Goal: Transaction & Acquisition: Purchase product/service

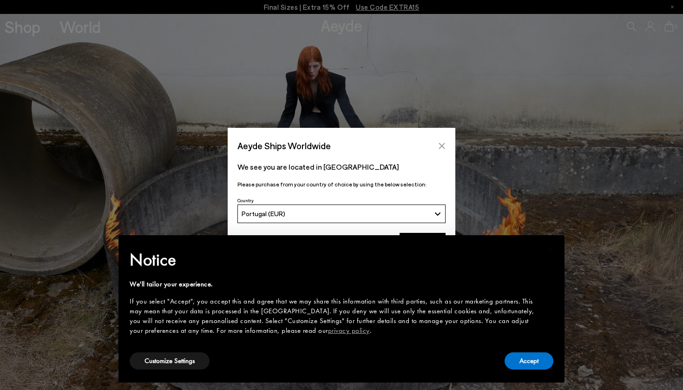
click at [437, 140] on button "Close" at bounding box center [442, 146] width 14 height 14
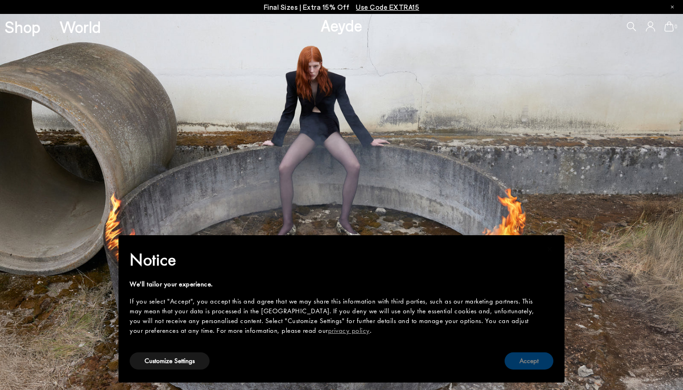
click at [531, 362] on button "Accept" at bounding box center [528, 360] width 49 height 17
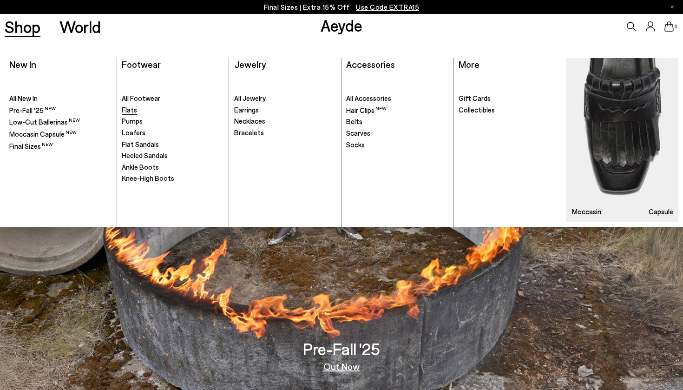
click at [125, 107] on span "Flats" at bounding box center [129, 109] width 15 height 8
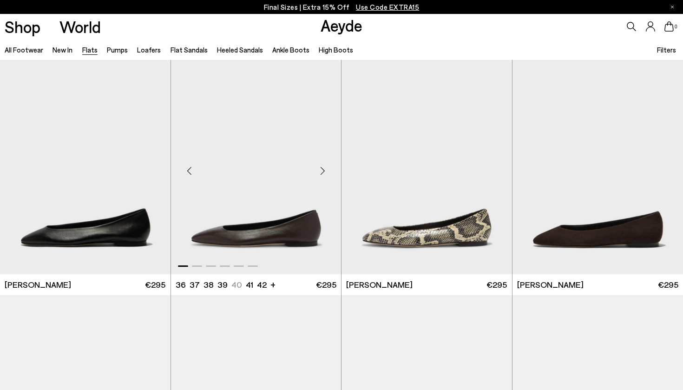
click at [323, 167] on div "Next slide" at bounding box center [322, 171] width 28 height 28
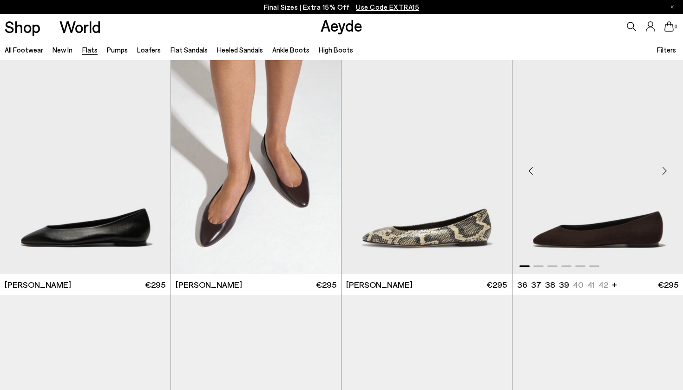
click at [664, 168] on div "Next slide" at bounding box center [664, 171] width 28 height 28
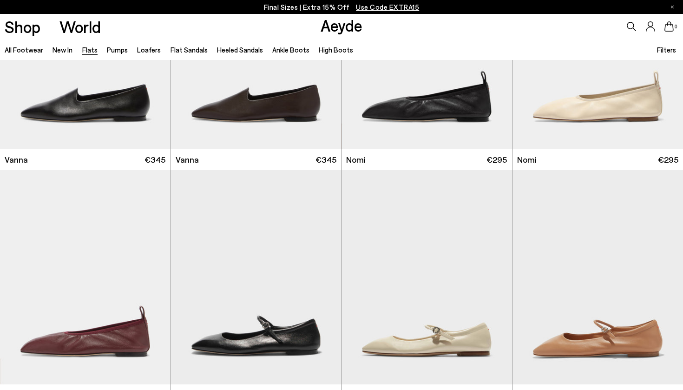
scroll to position [341, 0]
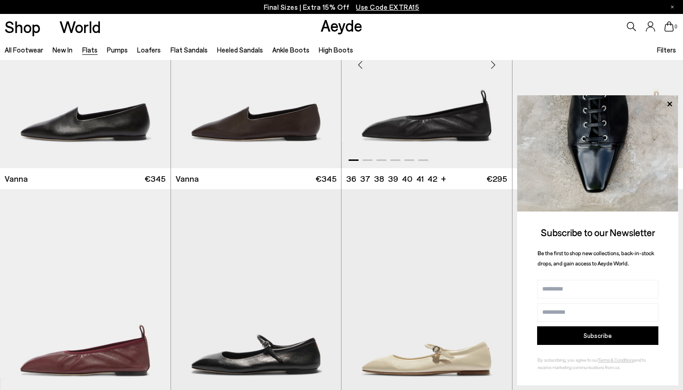
click at [493, 66] on div "Next slide" at bounding box center [493, 65] width 28 height 28
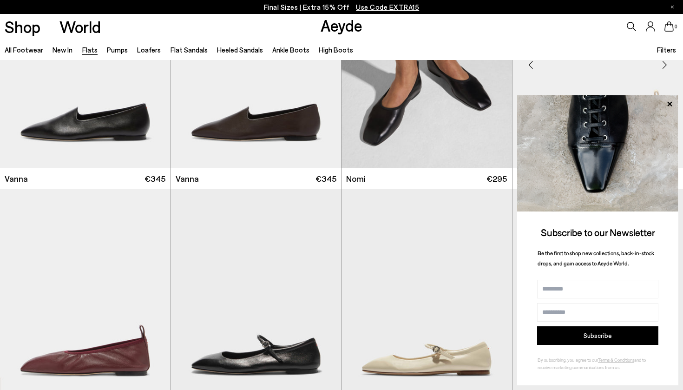
click at [672, 100] on icon at bounding box center [669, 104] width 12 height 12
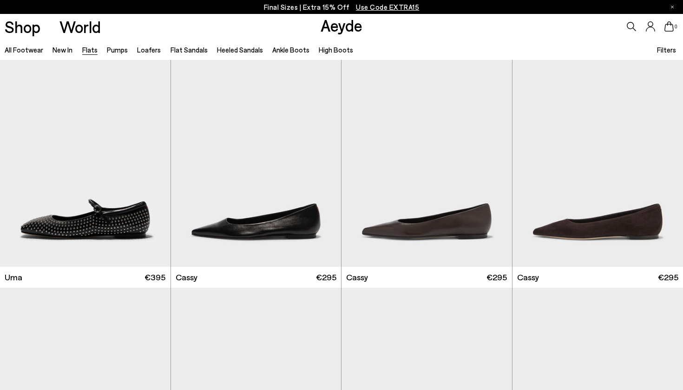
scroll to position [947, 0]
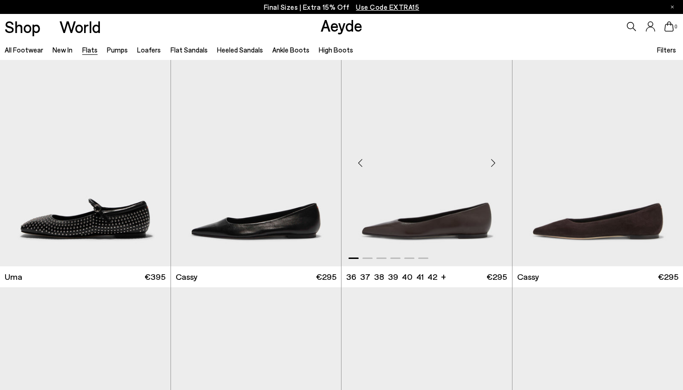
click at [489, 158] on div "Next slide" at bounding box center [493, 163] width 28 height 28
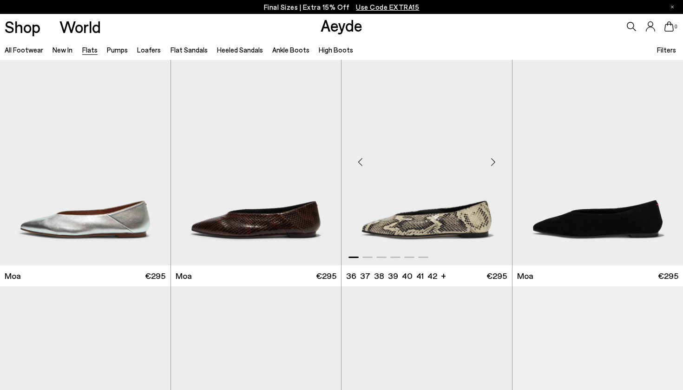
scroll to position [1423, 0]
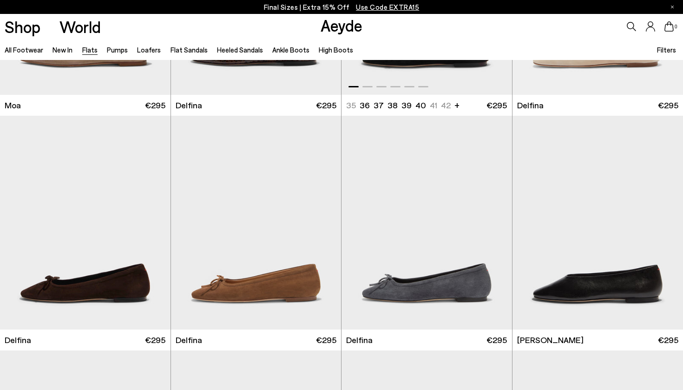
scroll to position [1824, 0]
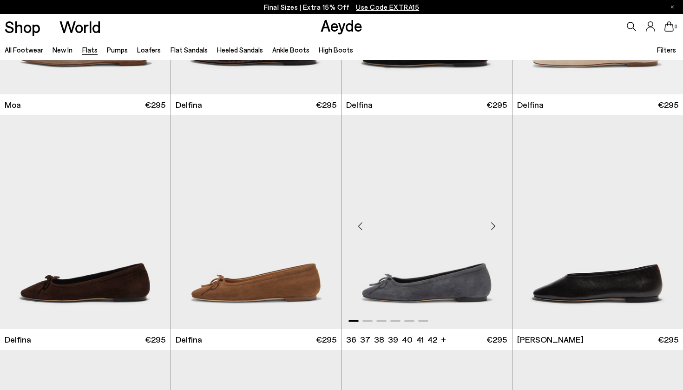
click at [493, 224] on div "Next slide" at bounding box center [493, 226] width 28 height 28
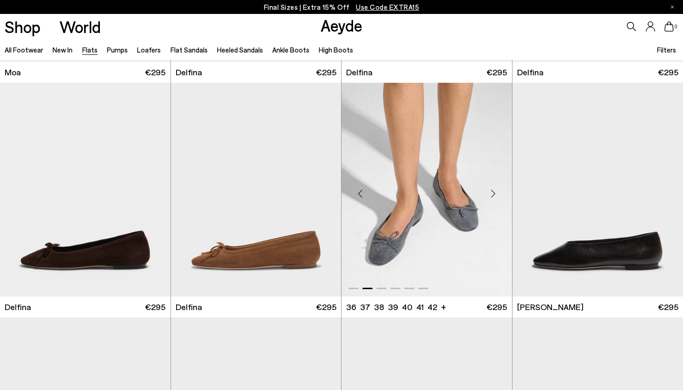
scroll to position [1786, 0]
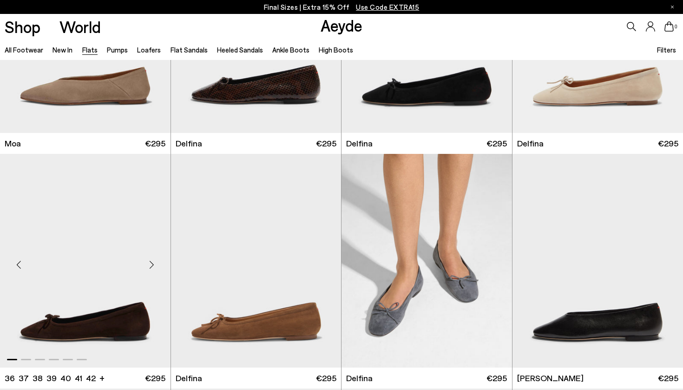
click at [149, 263] on div "Next slide" at bounding box center [152, 264] width 28 height 28
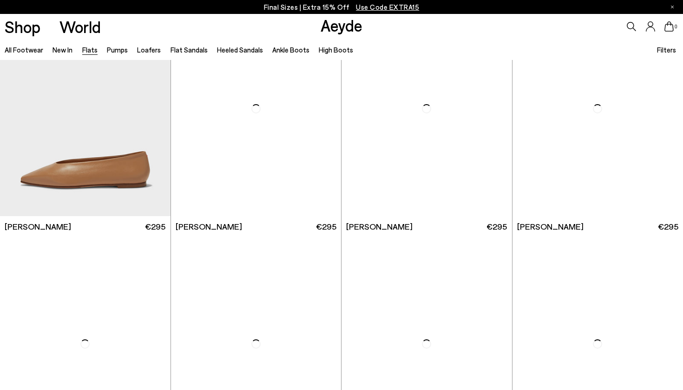
scroll to position [3000, 0]
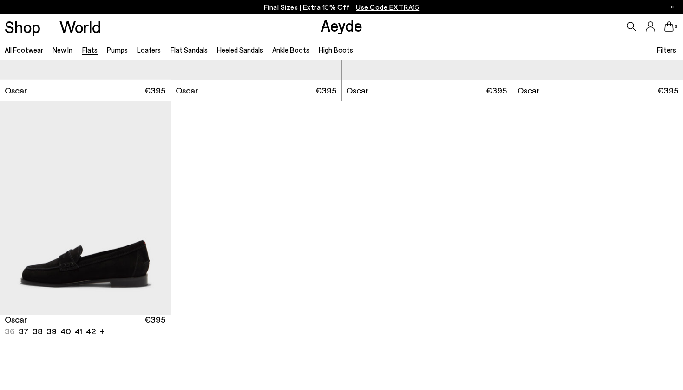
scroll to position [4897, 0]
